Goal: Task Accomplishment & Management: Manage account settings

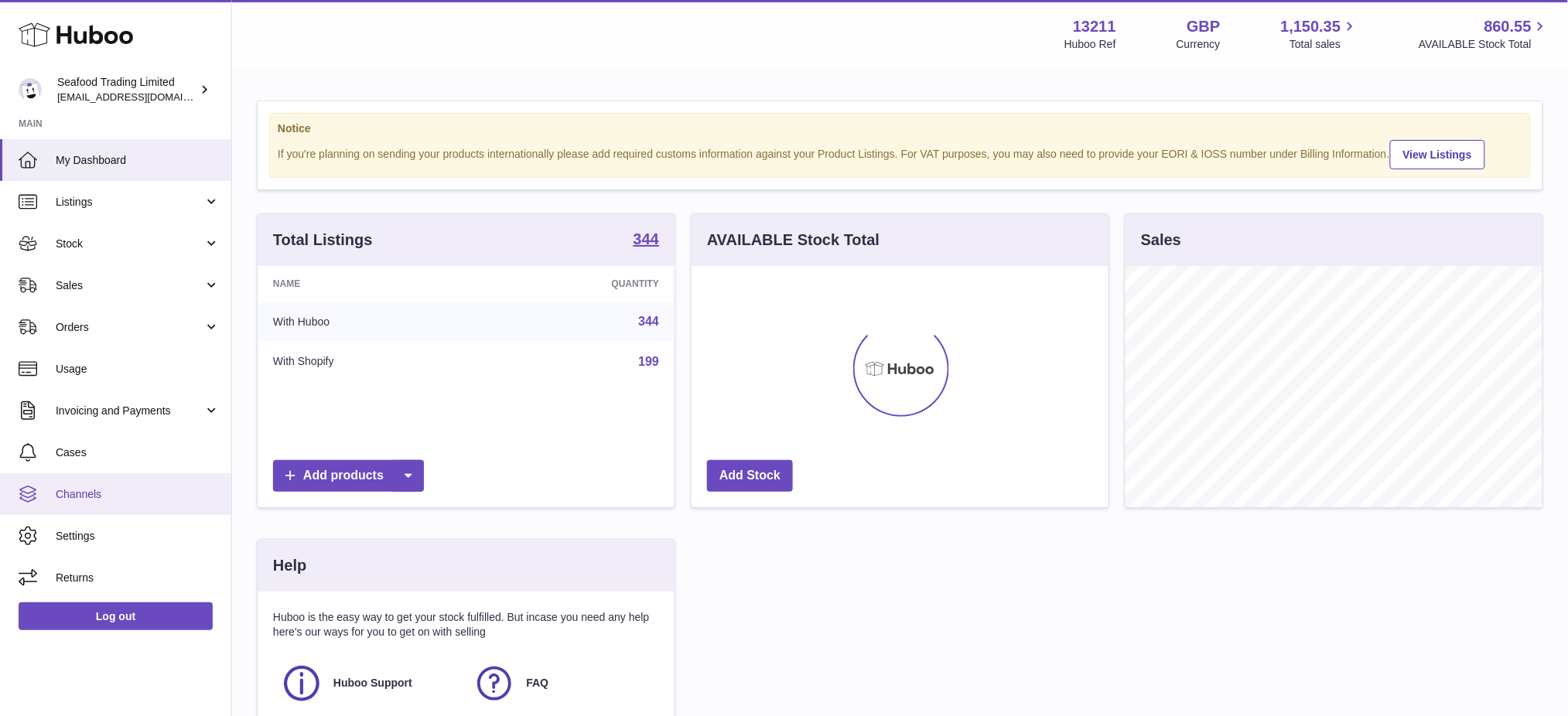
scroll to position [240, 417]
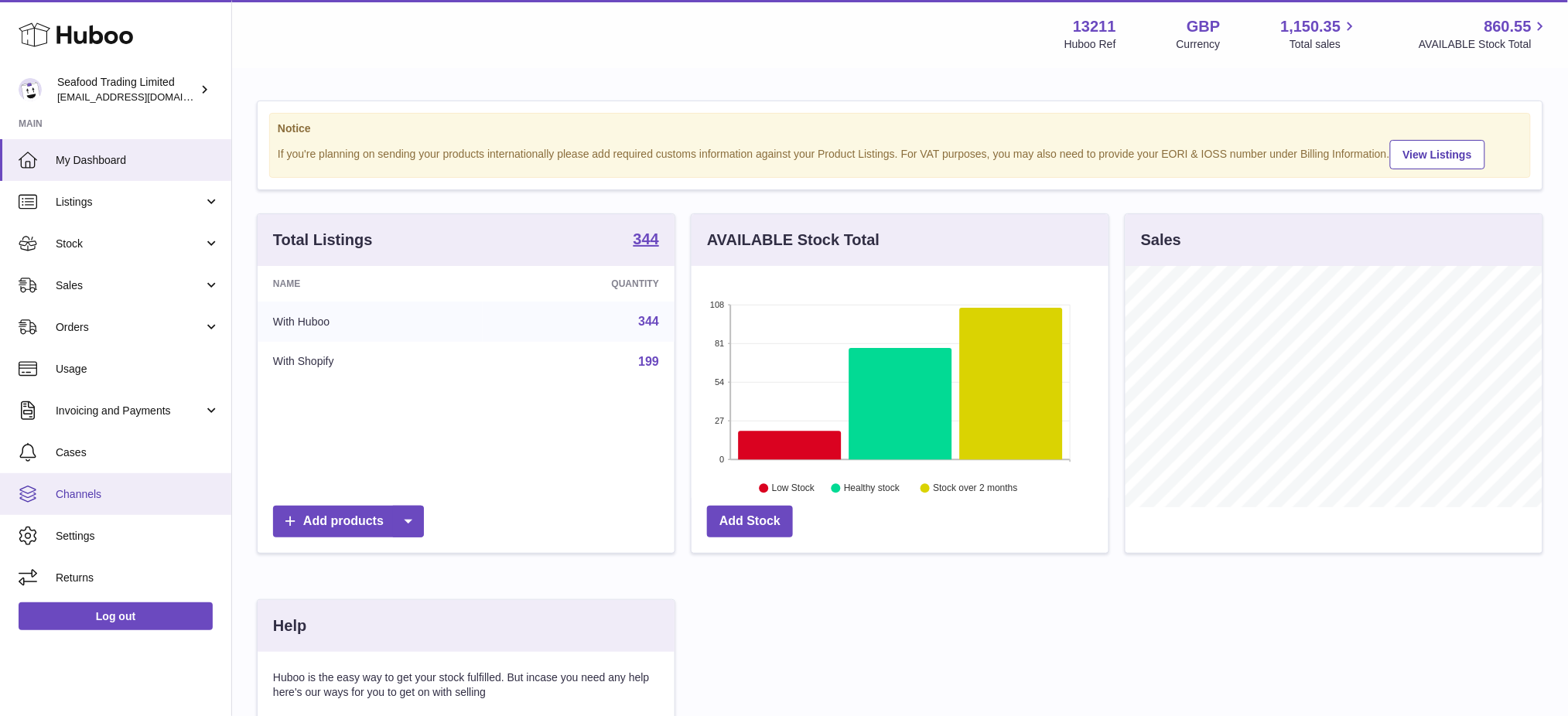
click at [108, 490] on span "Channels" at bounding box center [137, 494] width 164 height 15
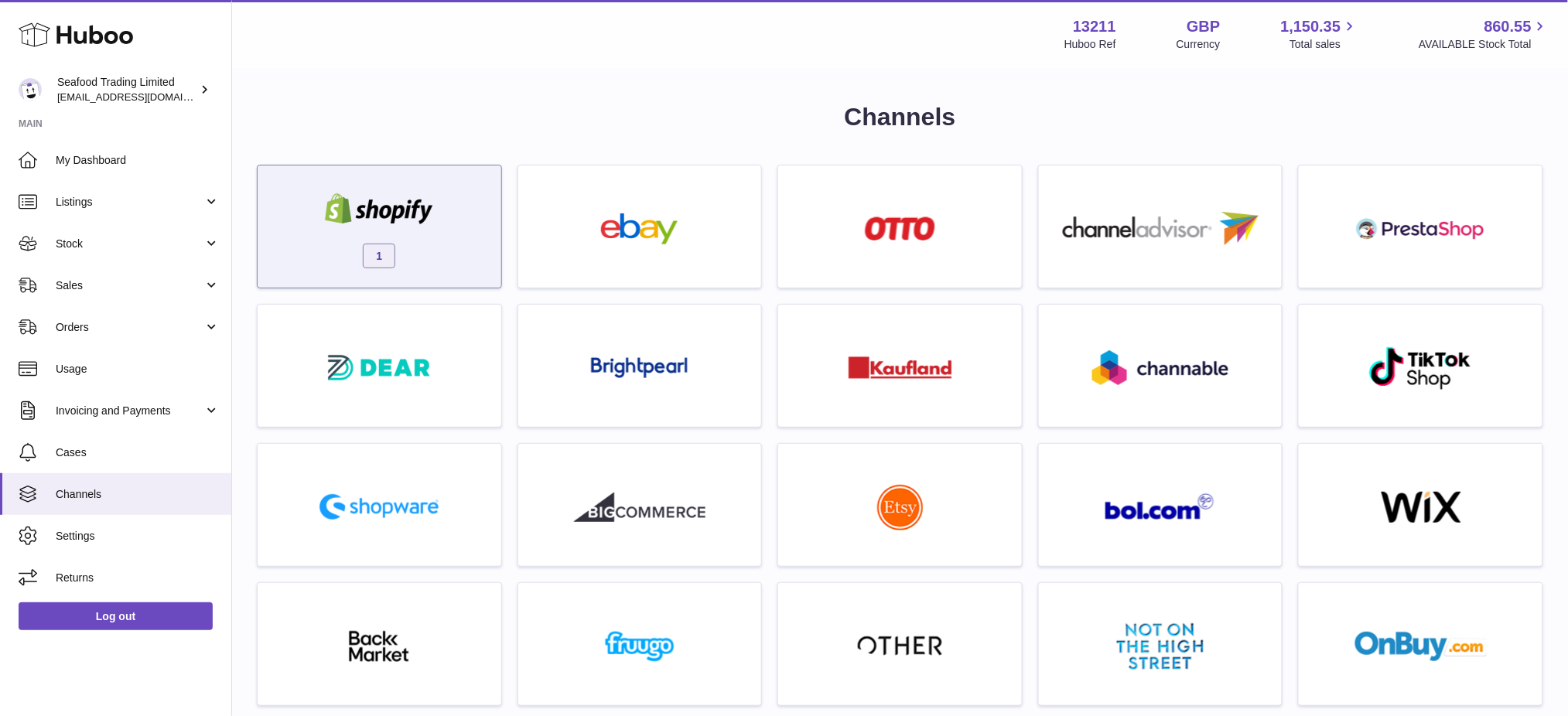
click at [425, 216] on img at bounding box center [379, 209] width 131 height 31
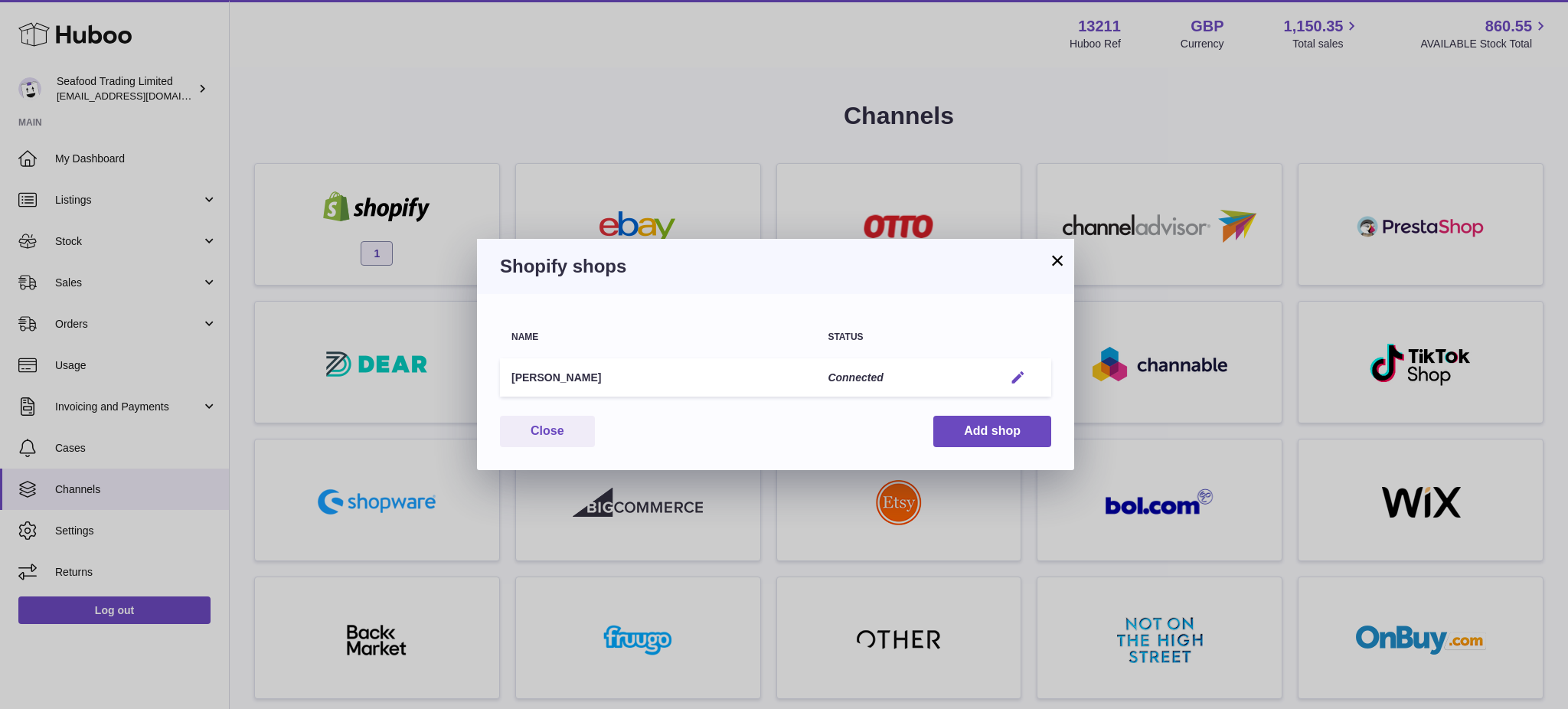
click at [1007, 369] on button "Edit" at bounding box center [1018, 377] width 28 height 16
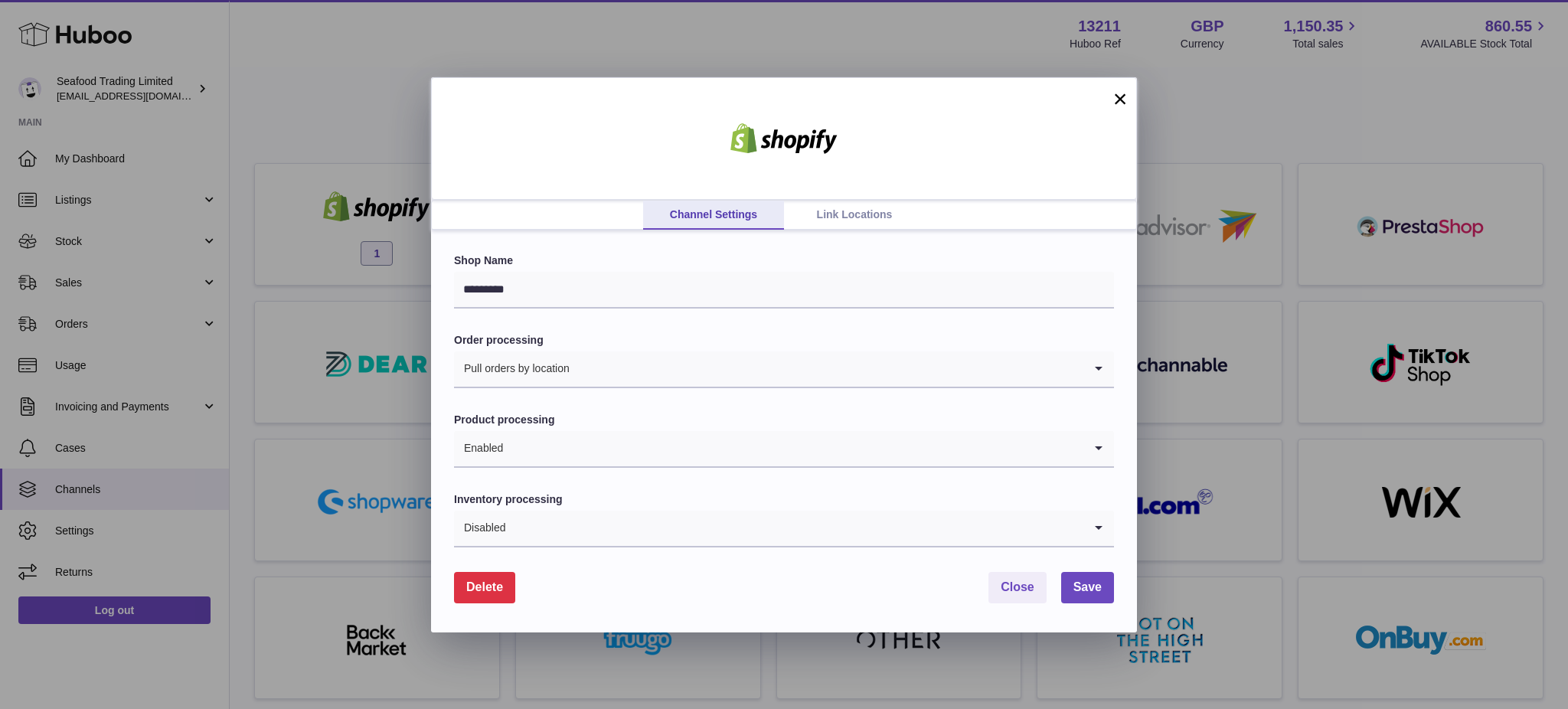
click at [1121, 106] on button "×" at bounding box center [1120, 99] width 18 height 18
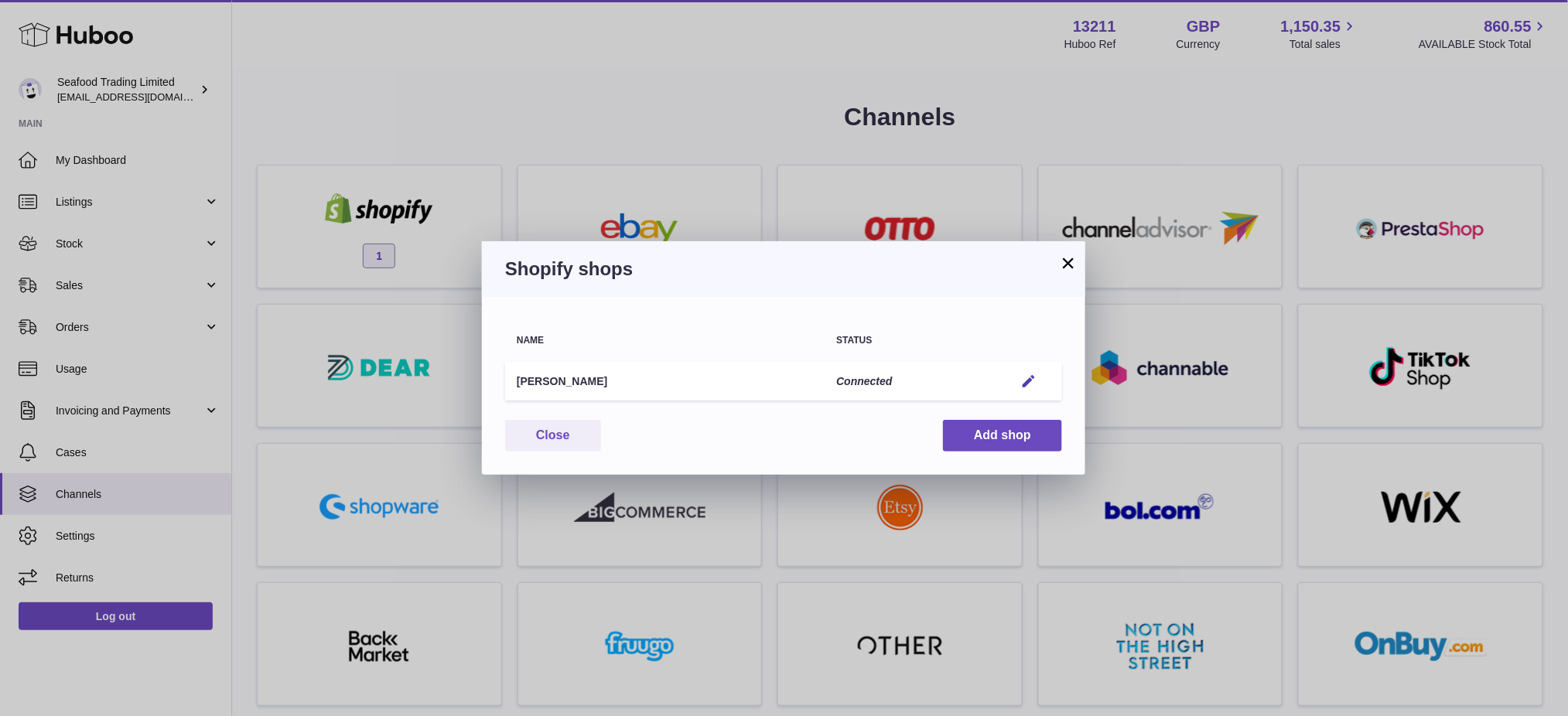
click at [1063, 256] on button "×" at bounding box center [1068, 263] width 19 height 19
